Goal: Task Accomplishment & Management: Use online tool/utility

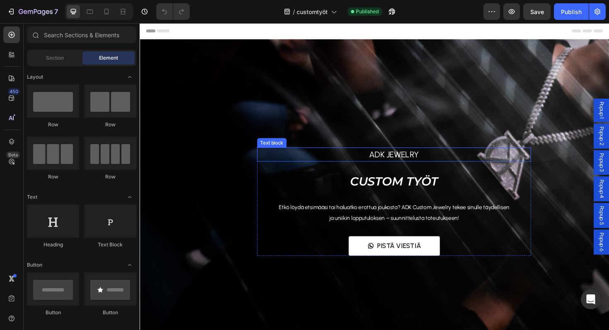
click at [292, 165] on p "ADK Jewelry" at bounding box center [409, 162] width 288 height 13
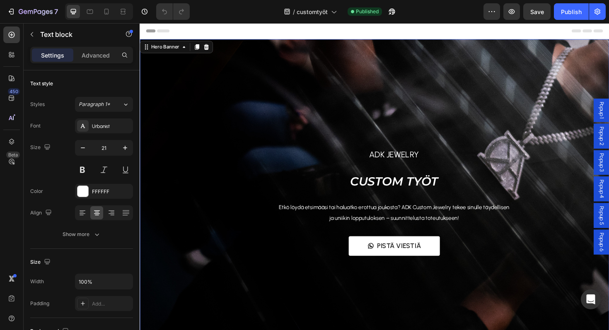
click at [207, 152] on div "ADK Jewelry Text block CUSTOM TYÖT Heading Etkö löydä etsimääsi tai haluatko er…" at bounding box center [388, 202] width 497 height 193
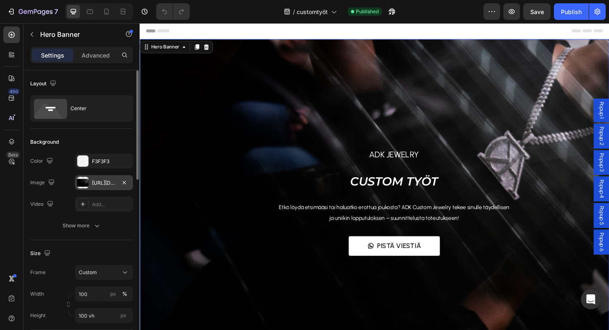
click at [87, 180] on div at bounding box center [83, 183] width 12 height 12
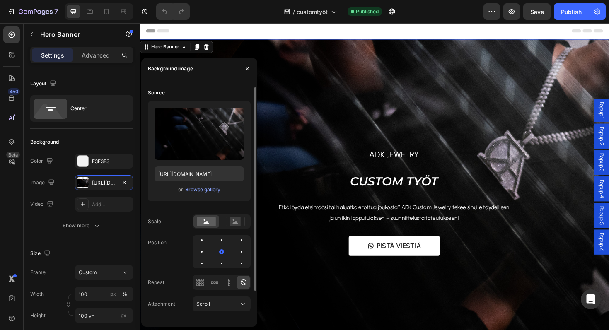
scroll to position [35, 0]
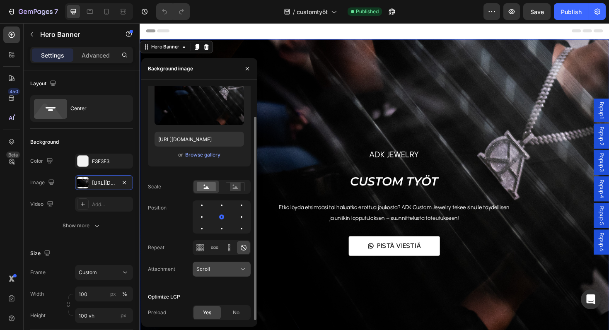
click at [236, 275] on button "Scroll" at bounding box center [222, 269] width 58 height 15
click at [234, 289] on div "Source Upload Image https://cdn.shopify.com/s/files/1/0855/7337/0198/files/gemp…" at bounding box center [199, 185] width 103 height 269
click at [241, 219] on div at bounding box center [241, 217] width 10 height 10
click at [224, 216] on div at bounding box center [222, 217] width 10 height 10
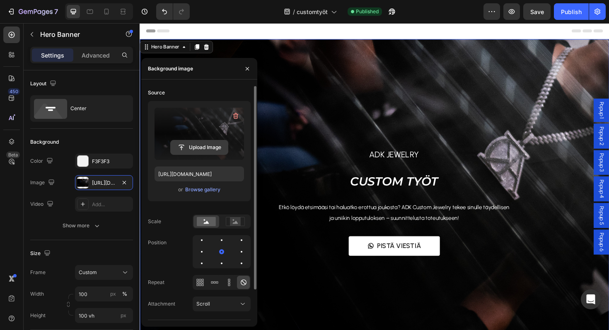
click at [204, 147] on input "file" at bounding box center [199, 147] width 57 height 14
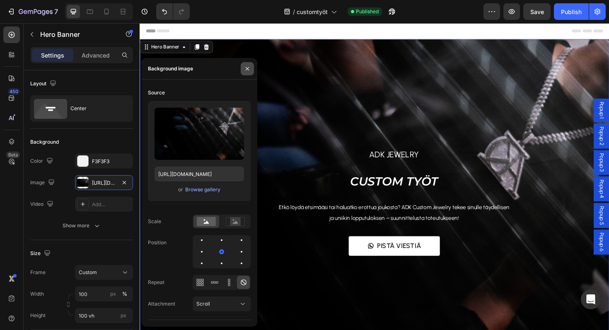
click at [248, 73] on button "button" at bounding box center [247, 68] width 13 height 13
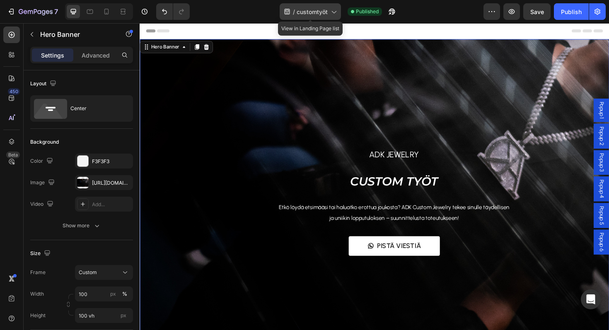
click at [313, 11] on span "customtyöt" at bounding box center [311, 11] width 31 height 9
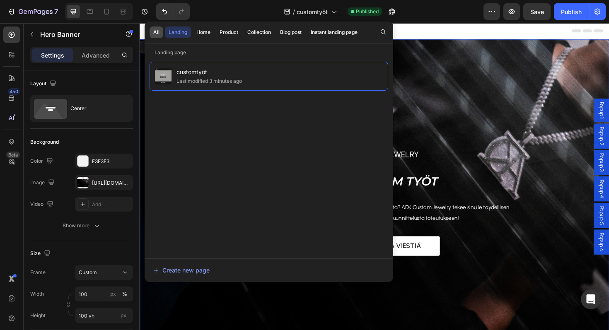
click at [154, 32] on div "All" at bounding box center [156, 32] width 6 height 7
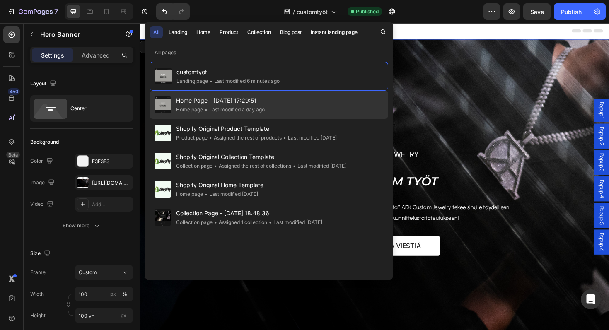
click at [214, 104] on span "Home Page - [DATE] 17:29:51" at bounding box center [220, 101] width 89 height 10
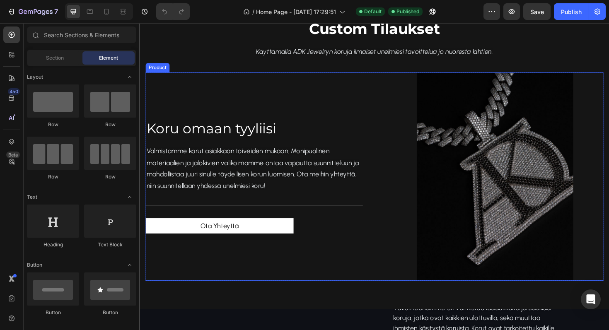
scroll to position [665, 0]
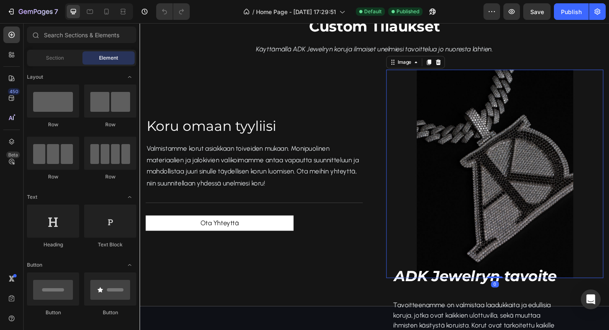
click at [450, 213] on img at bounding box center [516, 182] width 166 height 221
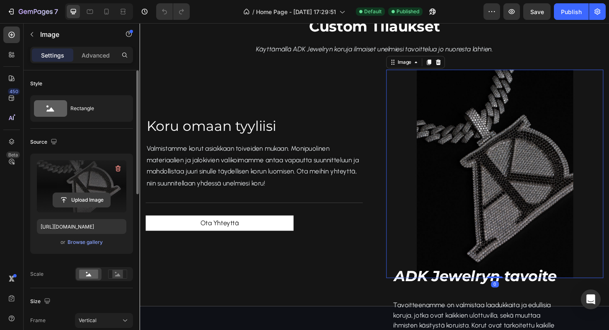
click at [107, 198] on input "file" at bounding box center [81, 200] width 57 height 14
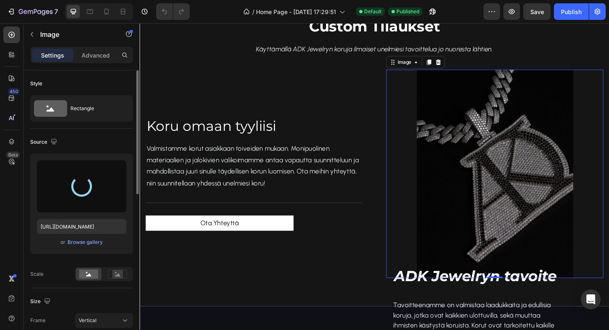
type input "https://cdn.shopify.com/s/files/1/0855/7337/0198/files/gempages_542515649088324…"
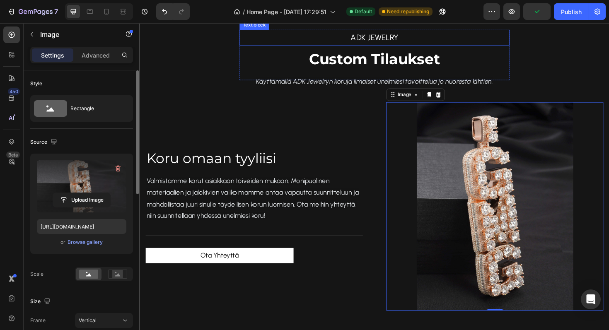
scroll to position [799, 0]
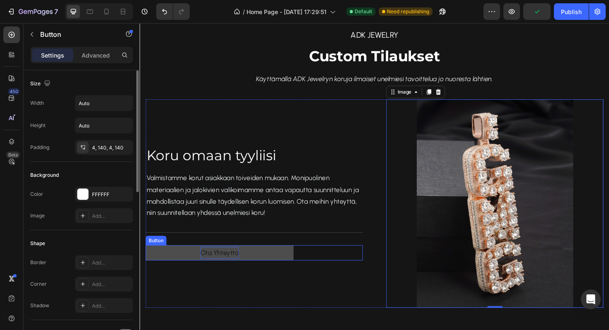
click at [241, 272] on p "Ota Yhteyttä" at bounding box center [224, 266] width 41 height 13
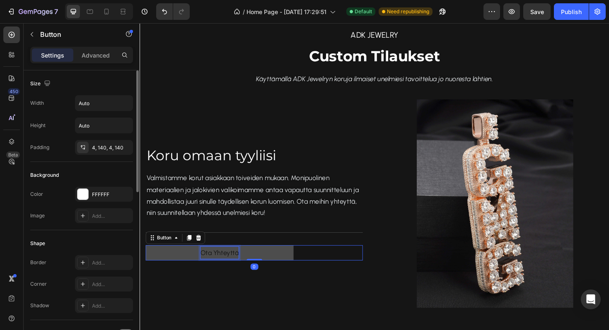
click at [218, 266] on p "Ota Yhteyttä" at bounding box center [224, 266] width 41 height 13
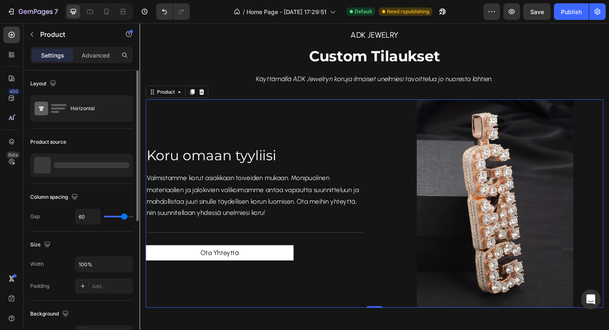
click at [364, 308] on div "Koru omaan tyyliisi Heading Valmistamme korut asiakkaan toiveiden mukaan. Monip…" at bounding box center [261, 214] width 230 height 221
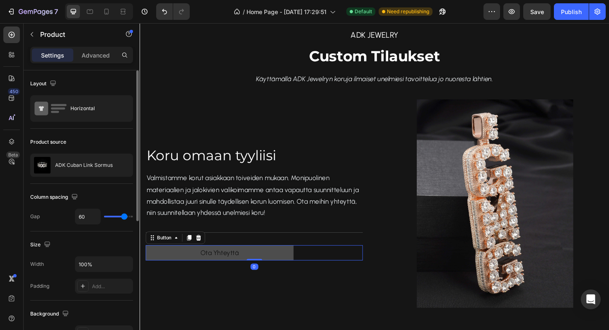
click at [279, 269] on link "Ota Yhteyttä" at bounding box center [224, 266] width 157 height 16
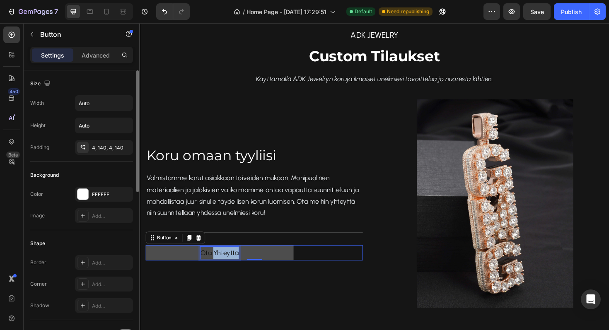
click at [234, 263] on p "Ota Yhteyttä" at bounding box center [224, 266] width 41 height 13
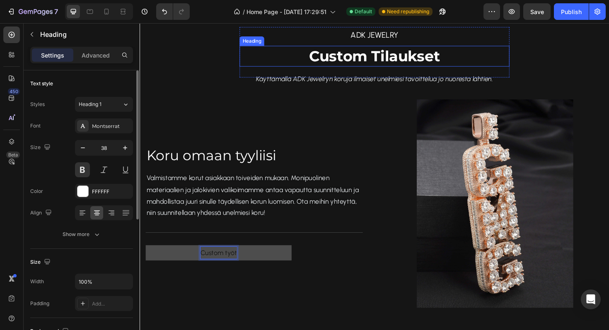
click at [364, 56] on span "Custom Tilaukset" at bounding box center [388, 58] width 138 height 19
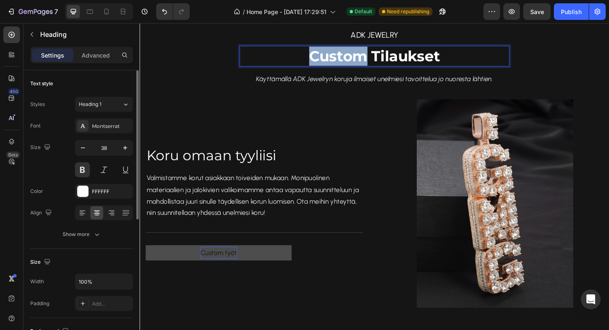
click at [364, 56] on span "Custom Tilaukset" at bounding box center [388, 58] width 138 height 19
click at [422, 58] on span "Custom Tilaukset" at bounding box center [388, 58] width 138 height 19
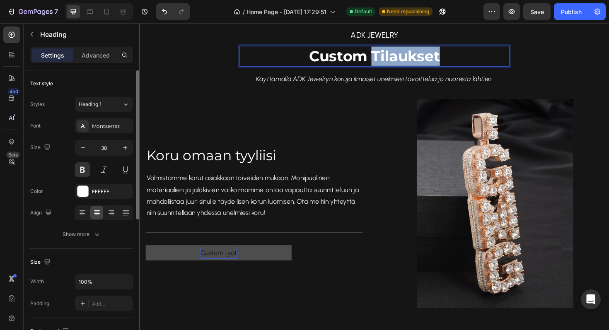
click at [422, 58] on span "Custom Tilaukset" at bounding box center [388, 58] width 138 height 19
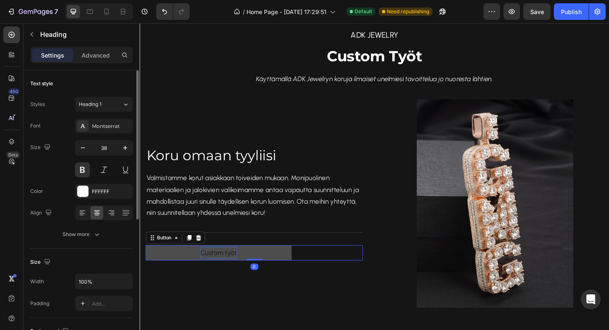
click at [222, 270] on p "Custom työt" at bounding box center [223, 266] width 39 height 13
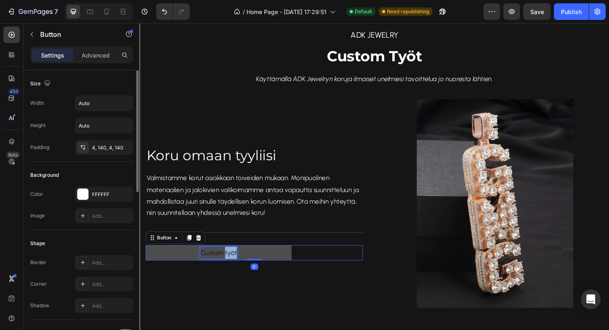
click at [232, 264] on p "Custom työt" at bounding box center [223, 266] width 39 height 13
click at [232, 260] on p "Custom työt" at bounding box center [223, 266] width 39 height 13
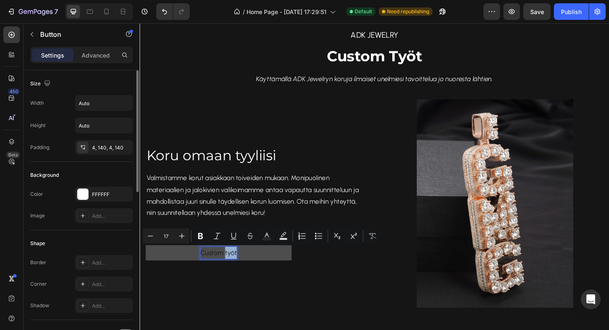
click at [234, 268] on p "Custom työt" at bounding box center [223, 266] width 39 height 13
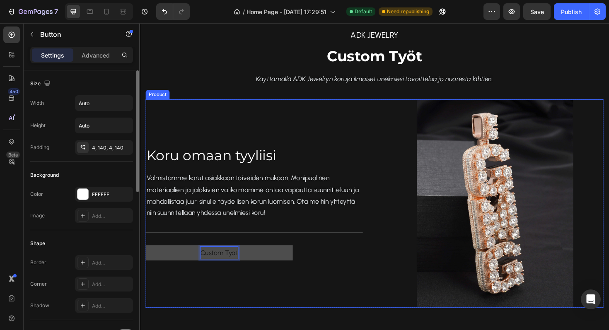
click at [312, 285] on div "Koru omaan tyyliisi Heading Valmistamme korut asiakkaan toiveiden mukaan. Monip…" at bounding box center [261, 214] width 230 height 221
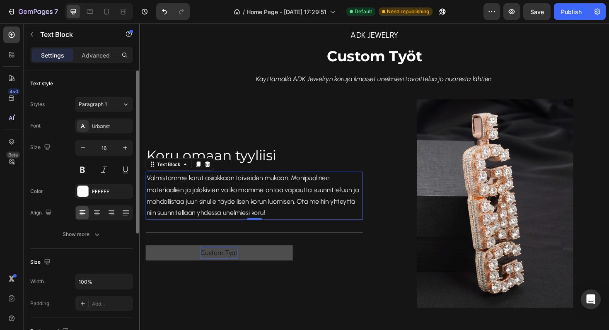
click at [316, 216] on p "Valmistamme korut asiakkaan toiveiden mukaan. Monipuolinen materiaalien ja jalo…" at bounding box center [261, 205] width 228 height 49
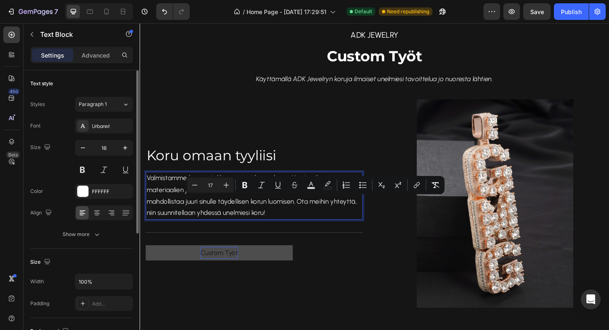
click at [310, 213] on span "Valmistamme korut asiakkaan toiveiden mukaan. Monipuolinen materiaalien ja jalo…" at bounding box center [259, 205] width 225 height 45
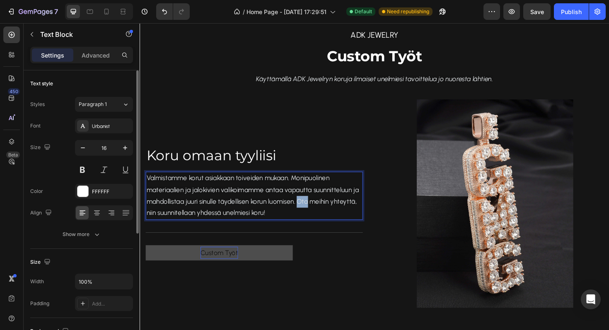
click at [310, 213] on span "Valmistamme korut asiakkaan toiveiden mukaan. Monipuolinen materiaalien ja jalo…" at bounding box center [259, 205] width 225 height 45
click at [340, 228] on p "Valmistamme korut asiakkaan toiveiden mukaan. Monipuolinen materiaalien ja jalo…" at bounding box center [261, 205] width 228 height 49
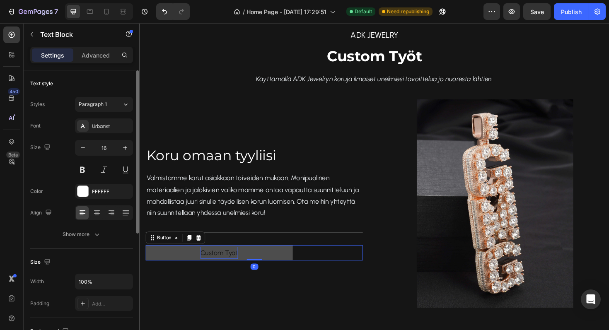
click at [275, 264] on link "Custom Työt" at bounding box center [224, 266] width 156 height 16
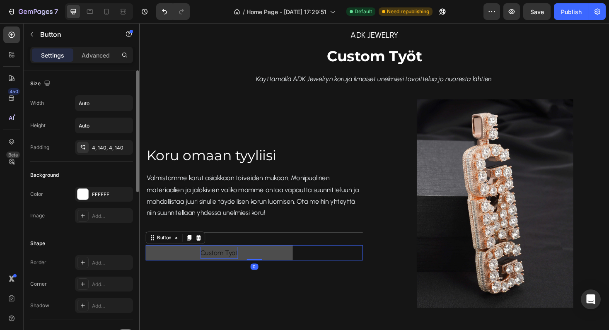
click at [275, 264] on link "Custom Työt" at bounding box center [224, 266] width 156 height 16
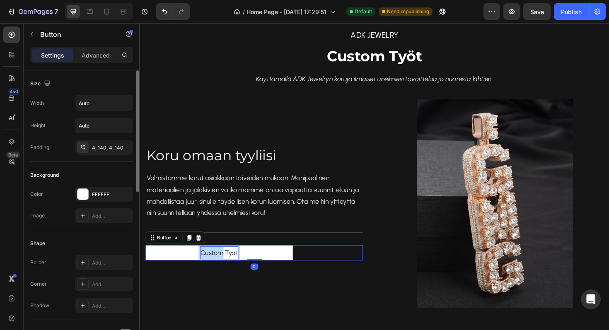
click at [204, 260] on p "Custom Työt" at bounding box center [224, 266] width 40 height 13
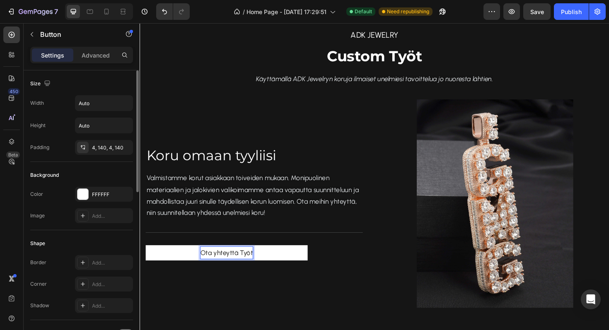
click at [255, 267] on p "Ota yhteyttä Työt" at bounding box center [231, 266] width 55 height 13
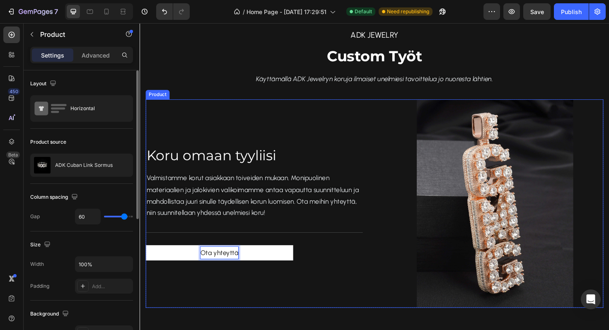
click at [386, 307] on div "Koru omaan tyyliisi Heading Valmistamme korut asiakkaan toiveiden mukaan. Monip…" at bounding box center [388, 214] width 484 height 221
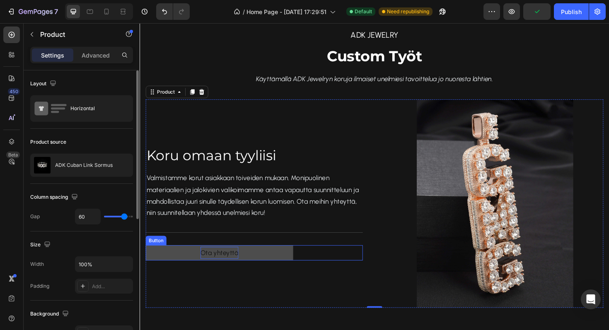
click at [270, 270] on link "Ota yhteyttä" at bounding box center [224, 266] width 156 height 16
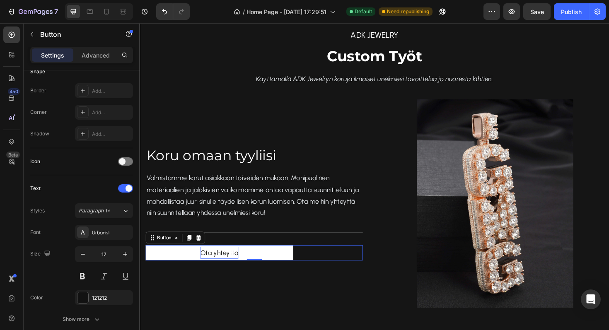
scroll to position [0, 0]
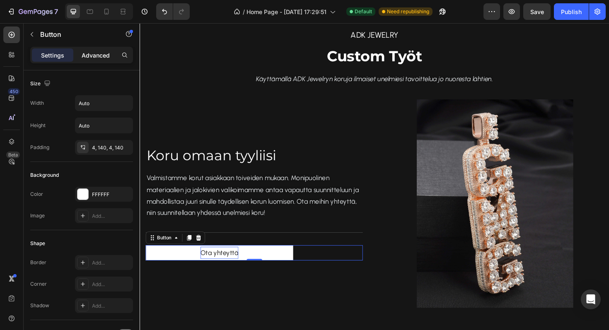
click at [85, 60] on div "Advanced" at bounding box center [95, 54] width 41 height 13
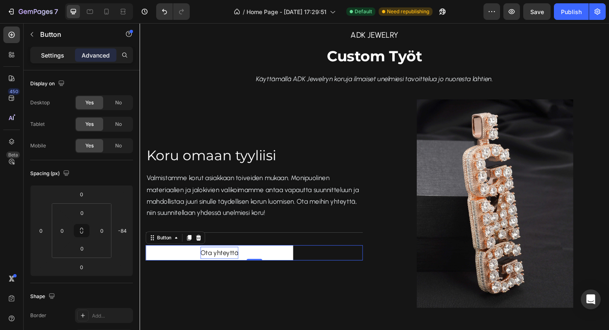
click at [60, 60] on div "Settings" at bounding box center [52, 54] width 41 height 13
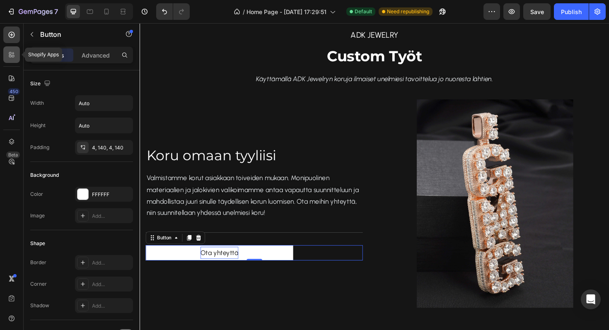
click at [17, 52] on div at bounding box center [11, 54] width 17 height 17
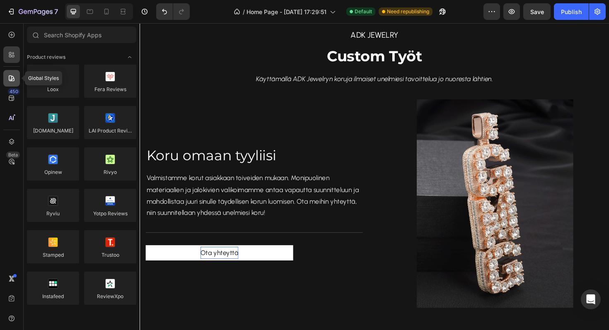
click at [16, 81] on div at bounding box center [11, 78] width 17 height 17
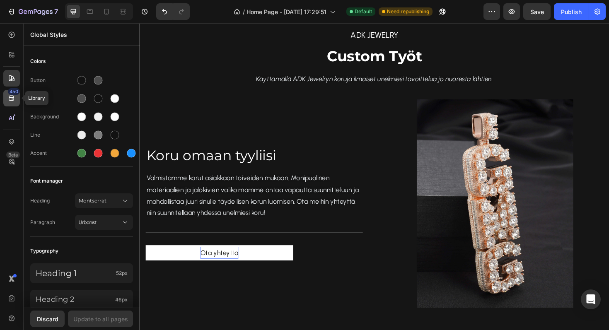
click at [11, 100] on icon at bounding box center [11, 98] width 5 height 5
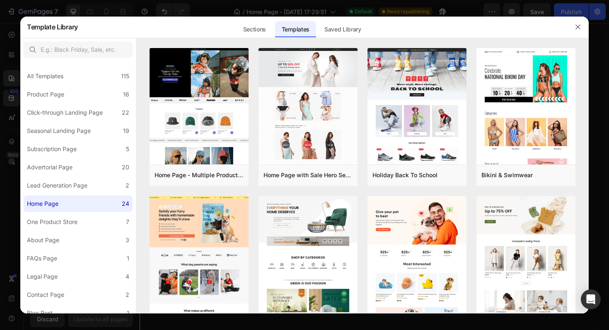
click at [10, 53] on div at bounding box center [304, 165] width 609 height 330
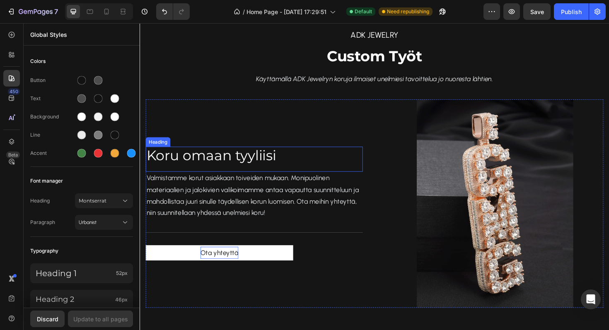
click at [336, 151] on div "Koru omaan tyyliisi Heading Valmistamme korut asiakkaan toiveiden mukaan. Monip…" at bounding box center [261, 214] width 230 height 221
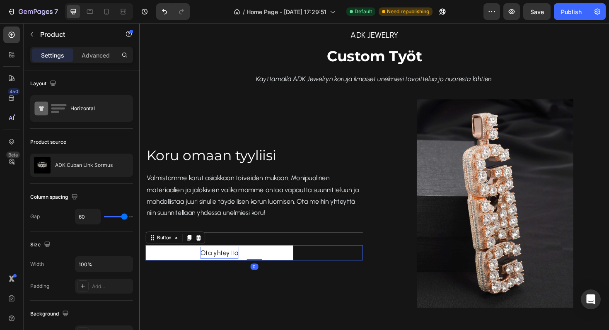
click at [230, 265] on p "Ota yhteyttä" at bounding box center [224, 266] width 40 height 13
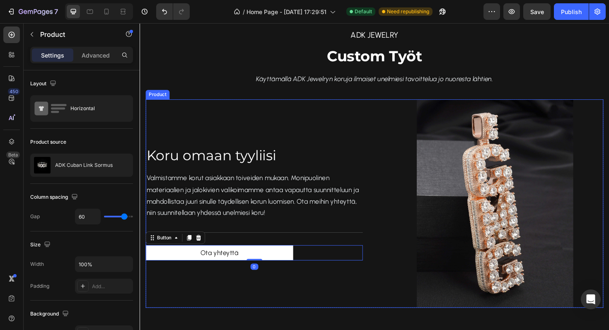
click at [308, 131] on div "Koru omaan tyyliisi Heading Valmistamme korut asiakkaan toiveiden mukaan. Monip…" at bounding box center [261, 214] width 230 height 221
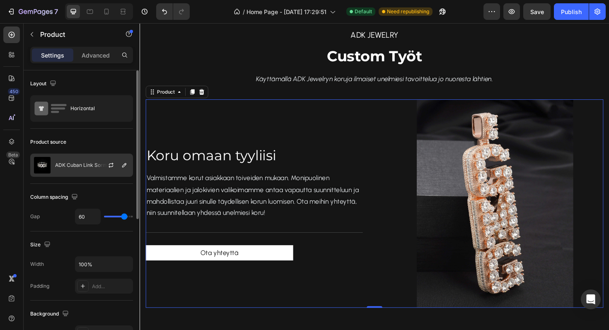
click at [94, 171] on div "ADK Cuban Link Sormus" at bounding box center [81, 165] width 103 height 23
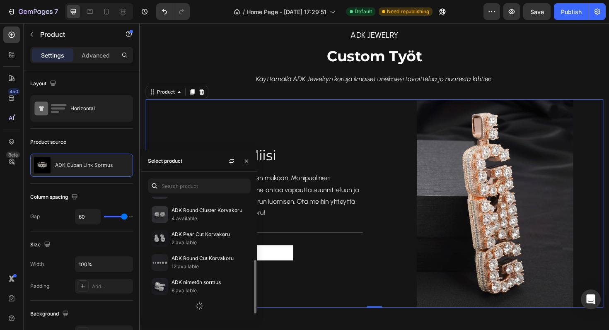
scroll to position [148, 0]
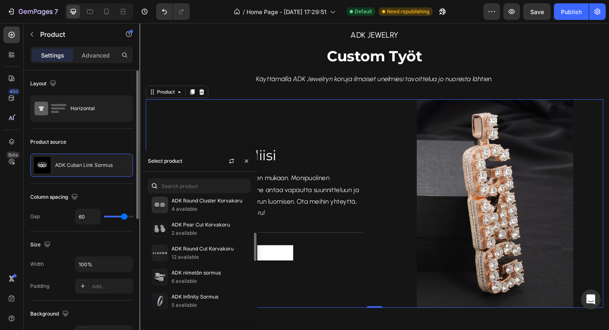
click at [113, 131] on div "Product source ADK Cuban Link Sormus" at bounding box center [81, 156] width 103 height 55
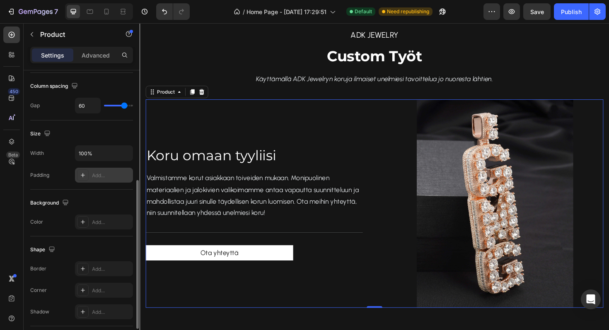
scroll to position [178, 0]
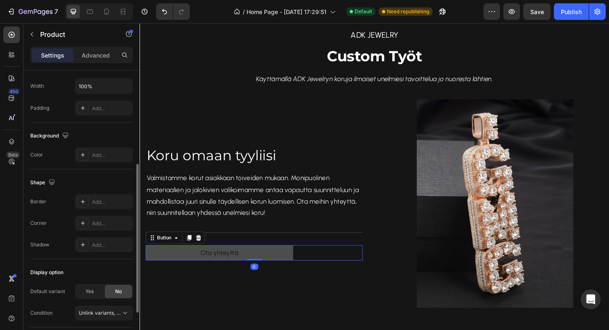
click at [181, 270] on link "Ota yhteyttä" at bounding box center [224, 266] width 156 height 16
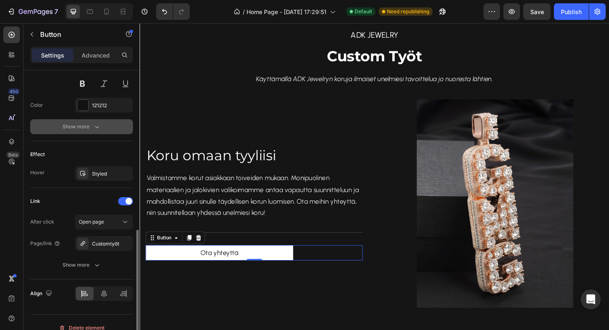
scroll to position [375, 0]
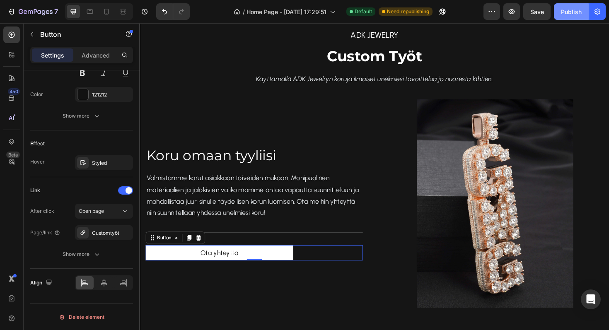
click at [575, 15] on div "Publish" at bounding box center [571, 11] width 21 height 9
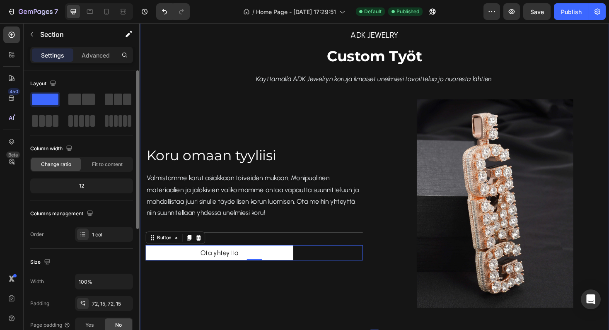
click at [228, 84] on div "ADK jewelry Text block ⁠⁠⁠⁠⁠⁠⁠ Custom Työt Heading Käyttämällä ADK Jewelryn kor…" at bounding box center [388, 176] width 484 height 298
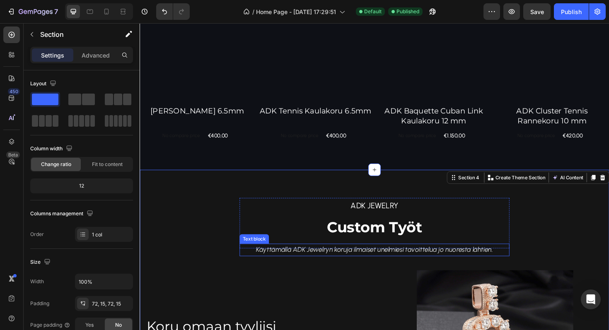
scroll to position [621, 0]
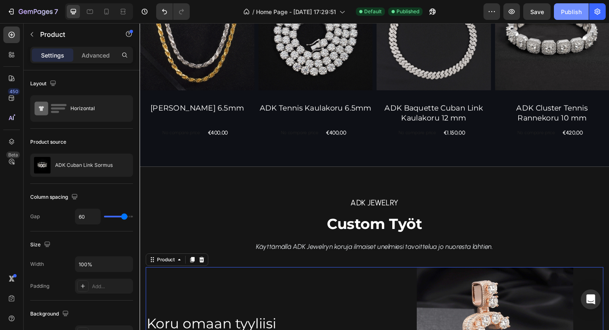
click at [564, 18] on button "Publish" at bounding box center [571, 11] width 35 height 17
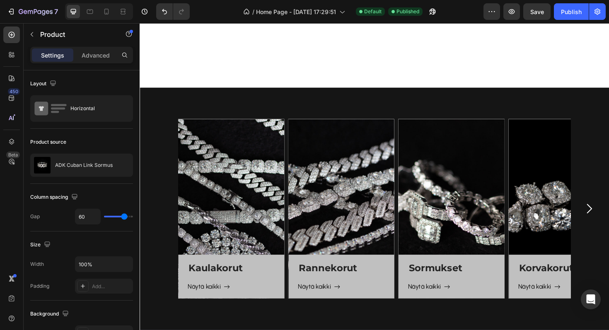
scroll to position [0, 0]
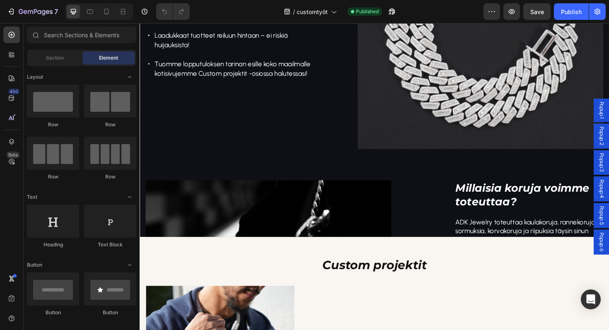
scroll to position [630, 0]
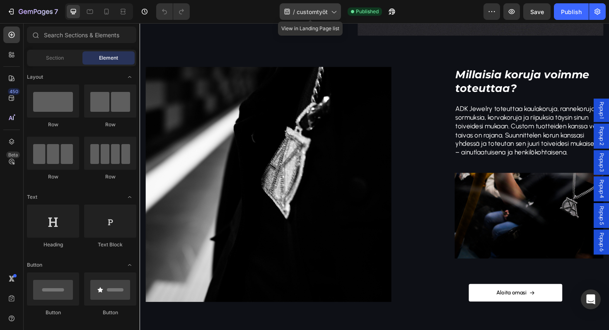
click at [328, 7] on div "/ customtyöt" at bounding box center [309, 11] width 61 height 17
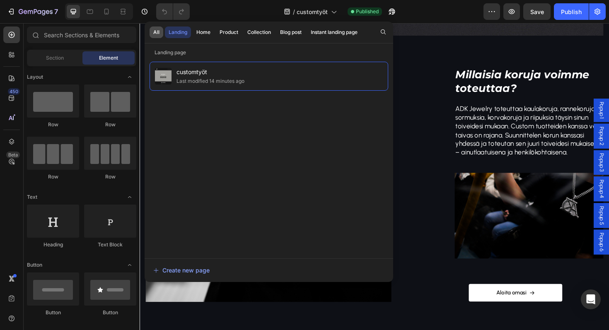
click at [161, 31] on button "All" at bounding box center [156, 32] width 14 height 12
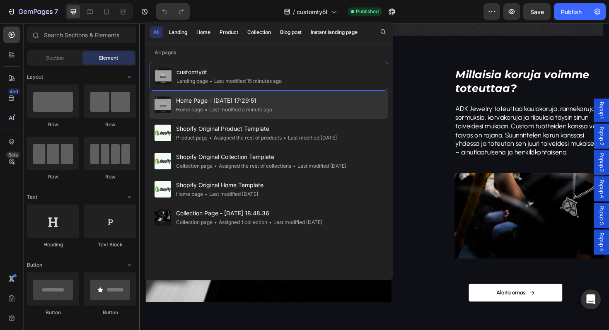
click at [195, 104] on span "Home Page - [DATE] 17:29:51" at bounding box center [224, 101] width 96 height 10
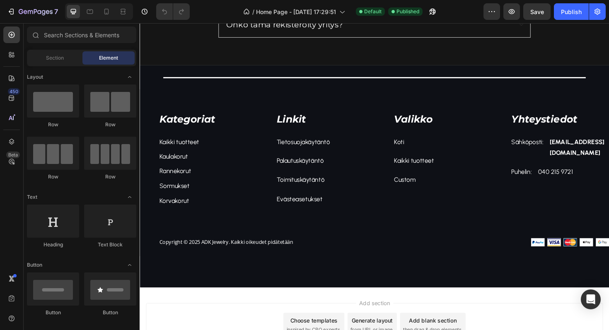
scroll to position [986, 0]
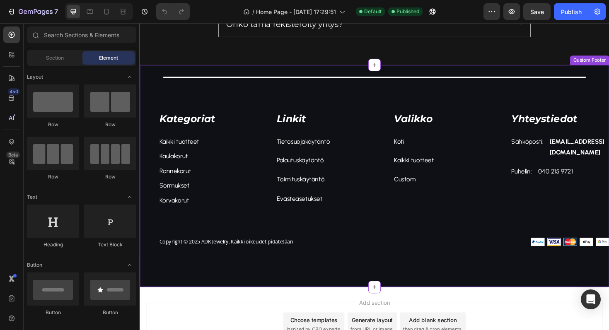
click at [369, 259] on div "Copyright © 2025 ADK Jewelry. Kaikki oikeudet pidätetään" at bounding box center [278, 255] width 238 height 10
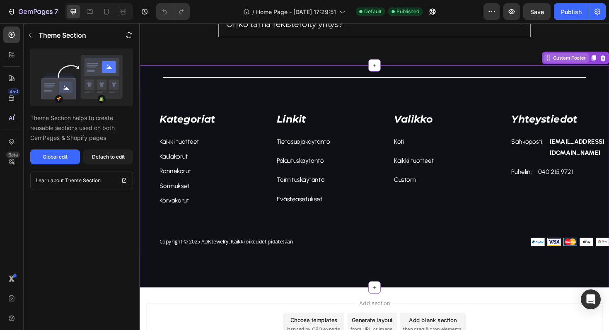
click at [578, 64] on div "Custom Footer" at bounding box center [591, 60] width 48 height 10
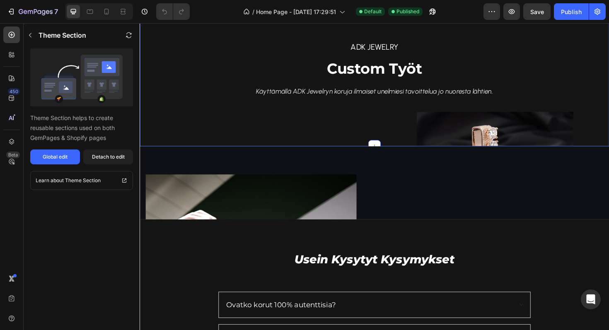
scroll to position [594, 0]
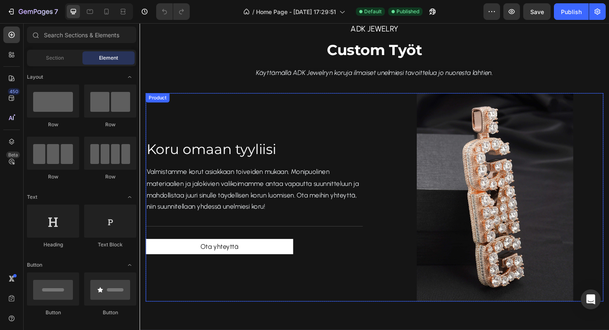
scroll to position [783, 0]
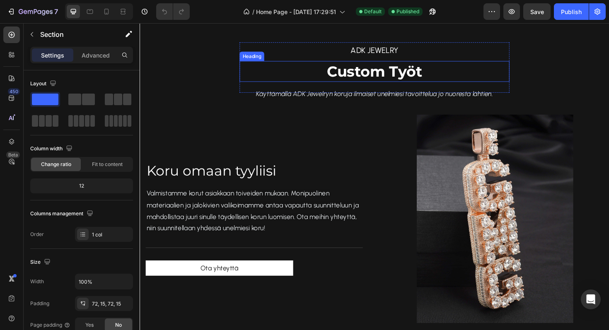
click at [222, 72] on div "ADK jewelry Text block Custom Työt Heading Käyttämällä ADK Jewelryn koruja ilma…" at bounding box center [388, 192] width 484 height 298
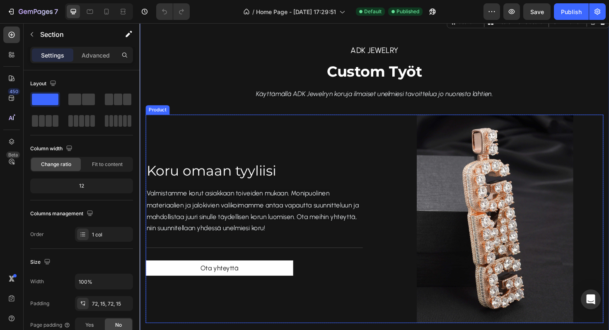
click at [297, 167] on div "[PERSON_NAME] omaan tyyliisi Heading Valmistamme korut asiakkaan toiveiden muka…" at bounding box center [261, 230] width 230 height 221
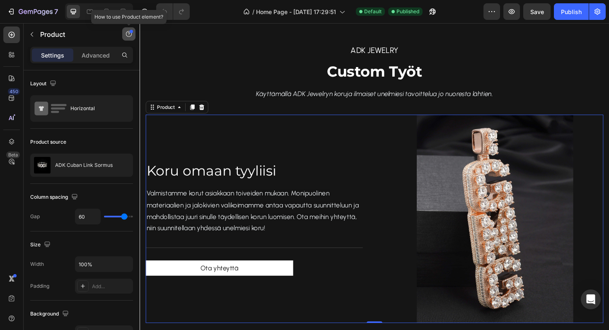
click at [127, 31] on icon "button" at bounding box center [129, 34] width 6 height 6
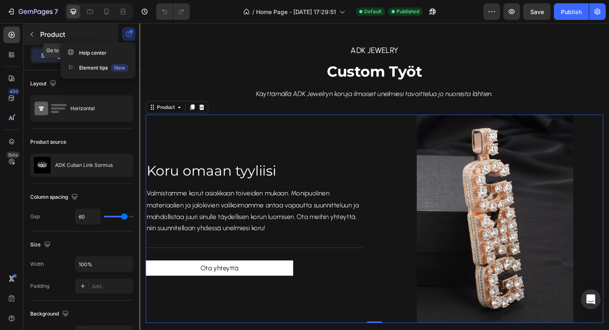
click at [105, 33] on p "Product" at bounding box center [75, 34] width 70 height 10
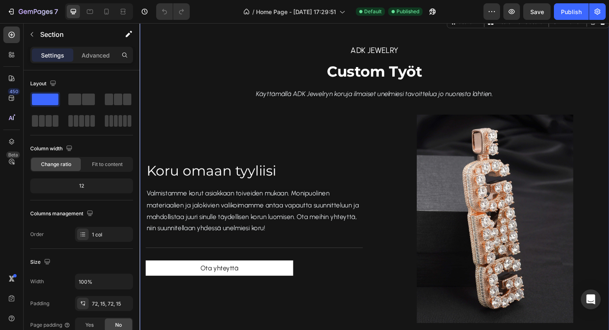
click at [225, 71] on div "ADK jewelry Text block Custom Työt Heading Käyttämällä ADK Jewelryn koruja ilma…" at bounding box center [388, 192] width 484 height 298
click at [72, 105] on div at bounding box center [82, 99] width 30 height 15
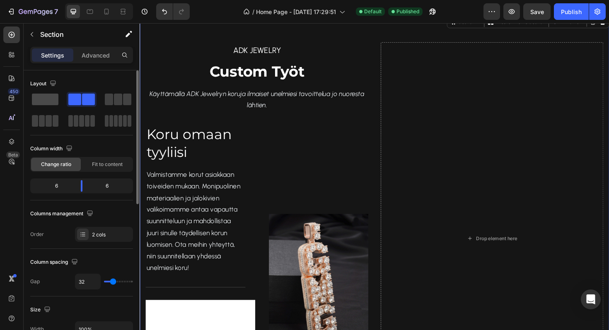
click at [34, 95] on span at bounding box center [45, 100] width 26 height 12
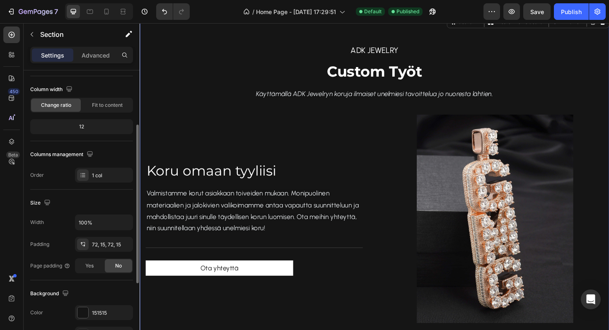
scroll to position [59, 0]
click at [119, 102] on span "Fit to content" at bounding box center [107, 104] width 31 height 7
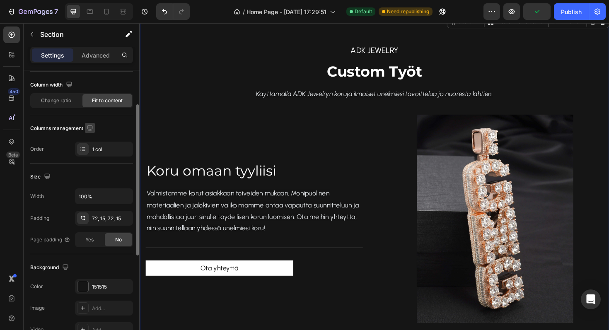
scroll to position [66, 0]
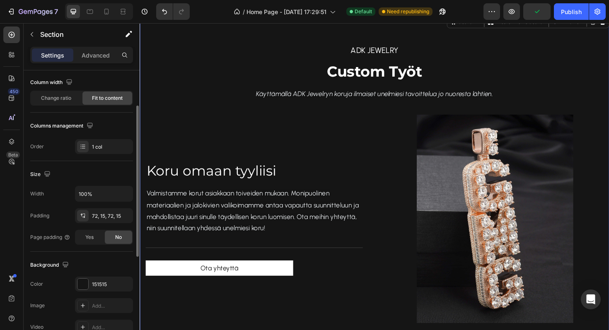
click at [68, 106] on div "Column width Change ratio Fit to content" at bounding box center [81, 94] width 103 height 37
click at [66, 99] on span "Change ratio" at bounding box center [56, 97] width 30 height 7
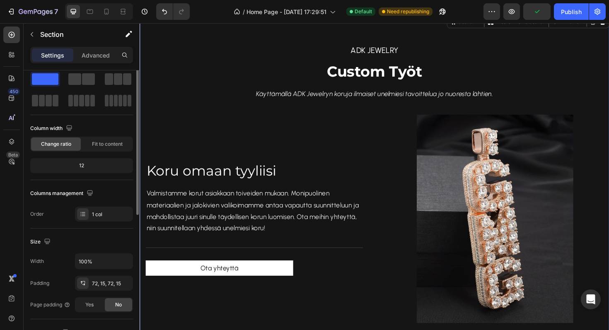
scroll to position [0, 0]
